Goal: Task Accomplishment & Management: Complete application form

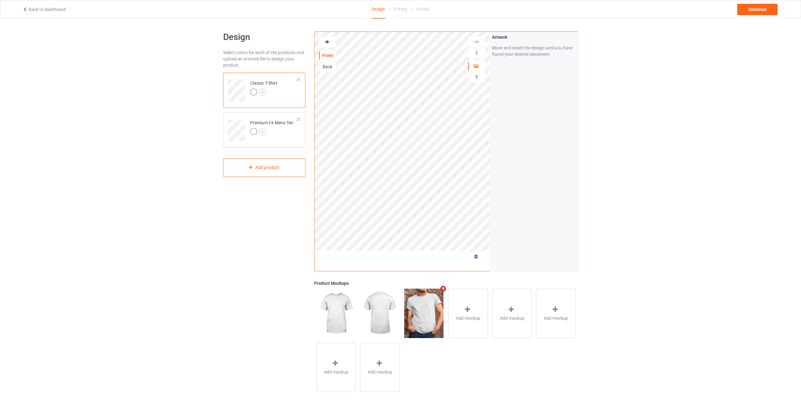
click at [428, 314] on img at bounding box center [423, 313] width 39 height 49
click at [753, 8] on div "Continue" at bounding box center [757, 9] width 40 height 11
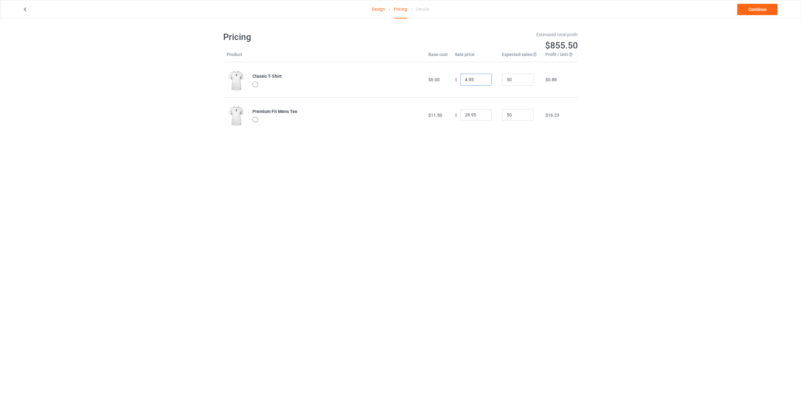
drag, startPoint x: 480, startPoint y: 81, endPoint x: 455, endPoint y: 81, distance: 25.5
click at [460, 81] on input "3.95" at bounding box center [475, 80] width 31 height 12
drag, startPoint x: 470, startPoint y: 79, endPoint x: 453, endPoint y: 80, distance: 17.3
click at [455, 80] on div "$ 3.95" at bounding box center [475, 80] width 40 height 12
type input "100.00"
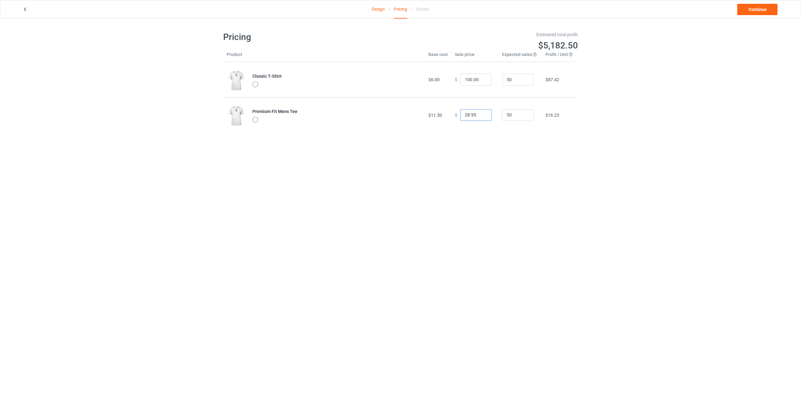
click at [475, 115] on input "28.95" at bounding box center [475, 115] width 31 height 12
drag, startPoint x: 478, startPoint y: 115, endPoint x: 432, endPoint y: 112, distance: 46.0
click at [432, 112] on tr "Premium Fit Mens Tee $11.50 $ 28.95 50 $16.23" at bounding box center [400, 114] width 355 height 35
type input "150"
click at [751, 6] on link "Continue" at bounding box center [757, 9] width 40 height 11
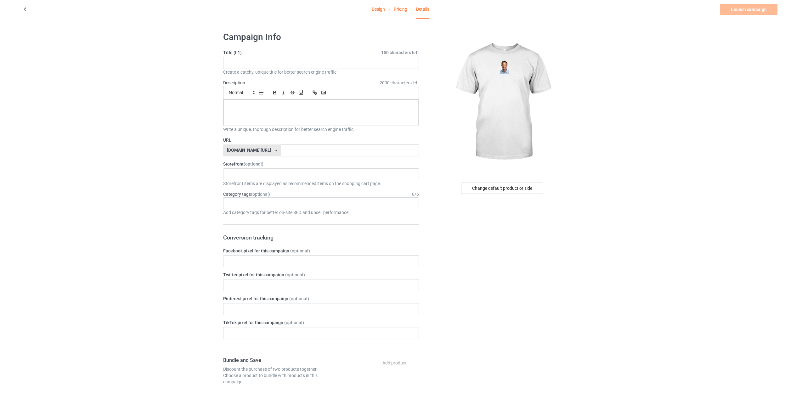
click at [264, 149] on div "[DOMAIN_NAME][URL] [DOMAIN_NAME][URL] [DOMAIN_NAME][URL] [DOMAIN_NAME][URL] 627…" at bounding box center [252, 150] width 58 height 12
click at [258, 172] on div "[DOMAIN_NAME][URL]" at bounding box center [251, 173] width 57 height 11
click at [294, 149] on input "text" at bounding box center [350, 150] width 138 height 12
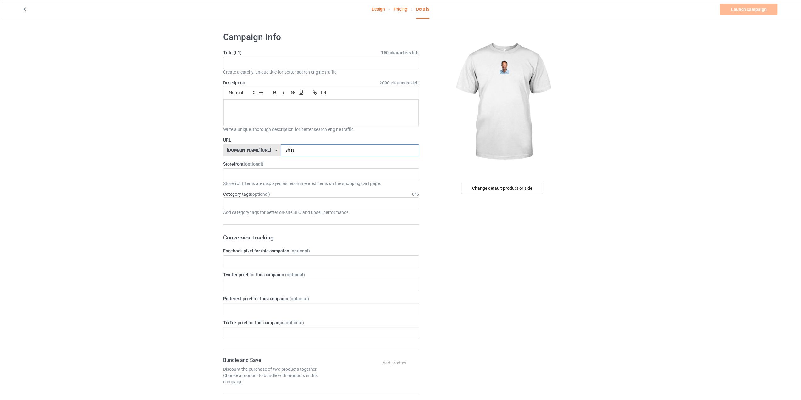
type input "shirt"
click at [250, 61] on input "text" at bounding box center [321, 63] width 196 height 12
type input "tdfgf"
click at [262, 110] on div at bounding box center [320, 112] width 195 height 26
click at [738, 9] on link "Launch campaign" at bounding box center [749, 9] width 58 height 11
